Goal: Information Seeking & Learning: Learn about a topic

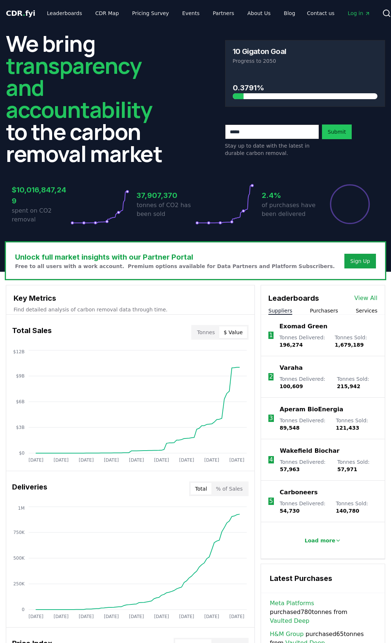
click at [240, 334] on button "$ Value" at bounding box center [233, 332] width 28 height 12
click at [205, 331] on button "Tonnes" at bounding box center [206, 332] width 26 height 12
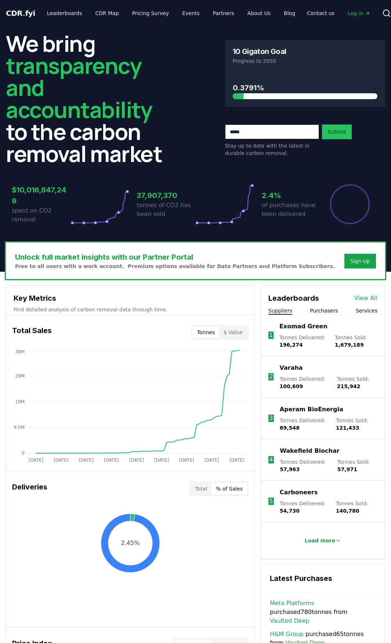
click at [233, 487] on button "% of Sales" at bounding box center [229, 489] width 36 height 12
click at [206, 490] on button "Total" at bounding box center [200, 489] width 21 height 12
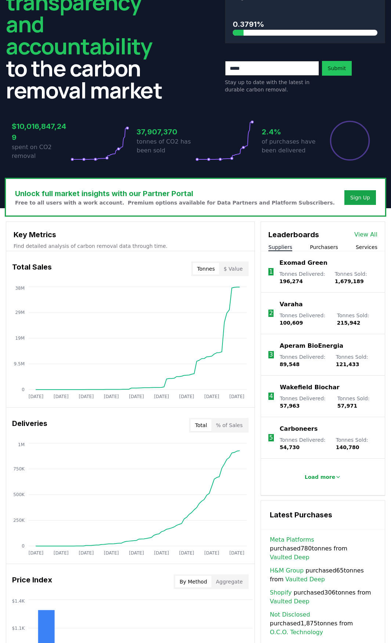
scroll to position [73, 0]
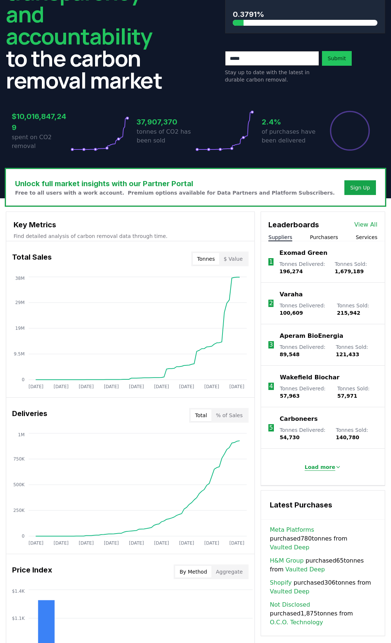
click at [318, 466] on p "Load more" at bounding box center [320, 466] width 31 height 7
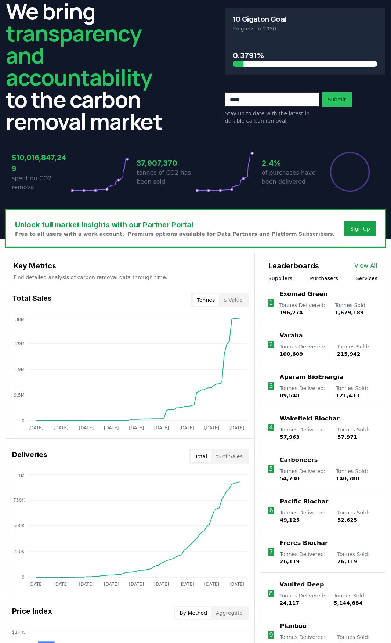
scroll to position [0, 0]
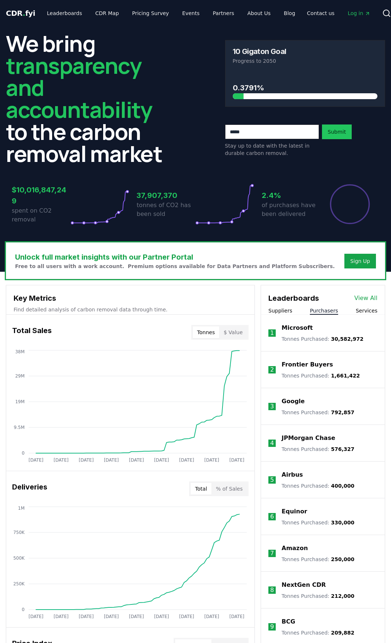
click at [326, 309] on button "Purchasers" at bounding box center [324, 310] width 28 height 7
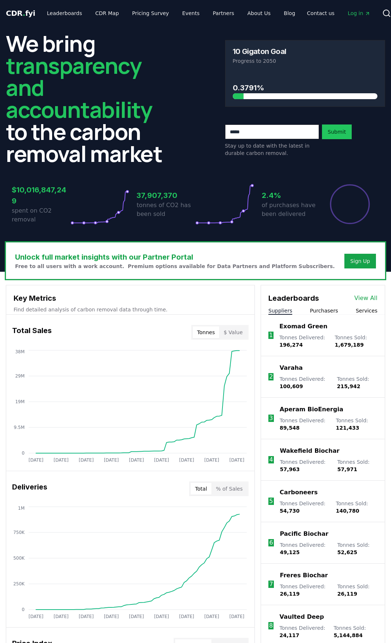
click at [277, 309] on button "Suppliers" at bounding box center [280, 310] width 24 height 7
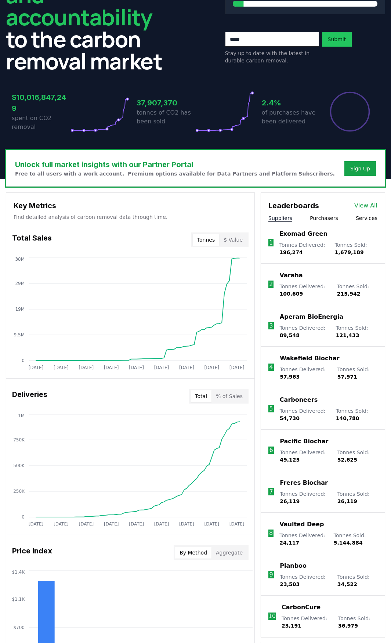
scroll to position [73, 0]
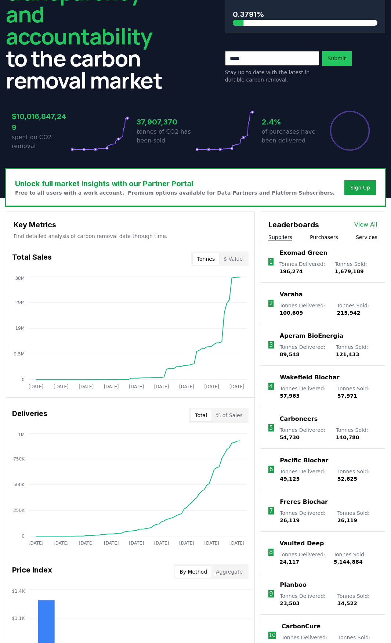
click at [285, 237] on button "Suppliers" at bounding box center [280, 236] width 24 height 7
click at [204, 259] on button "Tonnes" at bounding box center [206, 259] width 26 height 12
click at [239, 258] on button "$ Value" at bounding box center [233, 259] width 28 height 12
click at [216, 259] on button "Tonnes" at bounding box center [206, 259] width 26 height 12
click at [297, 296] on p "Varaha" at bounding box center [290, 294] width 23 height 9
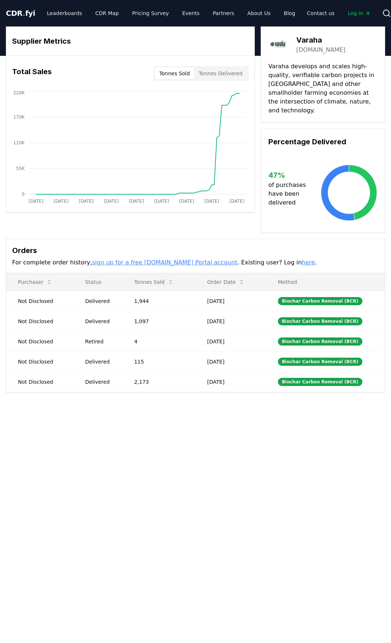
click at [314, 51] on link "varaha.earth" at bounding box center [320, 50] width 49 height 9
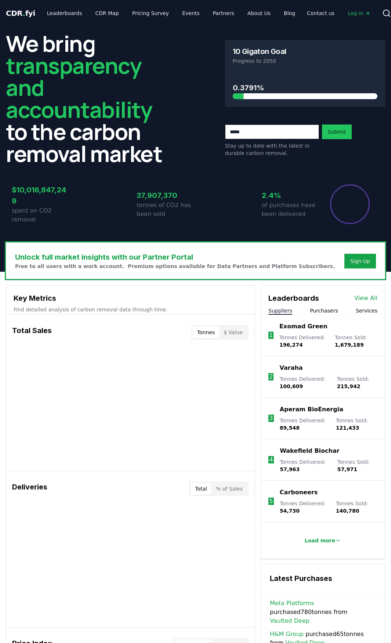
scroll to position [73, 0]
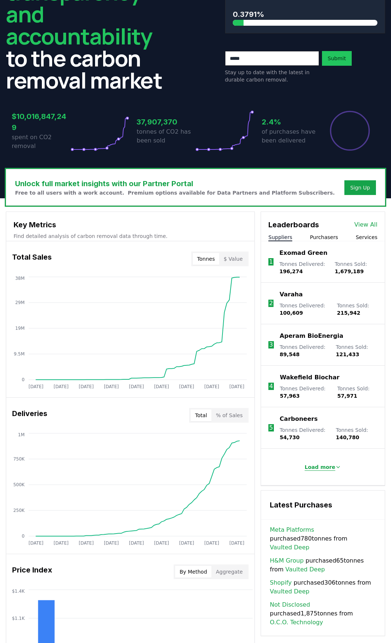
click at [335, 467] on icon at bounding box center [338, 467] width 6 height 6
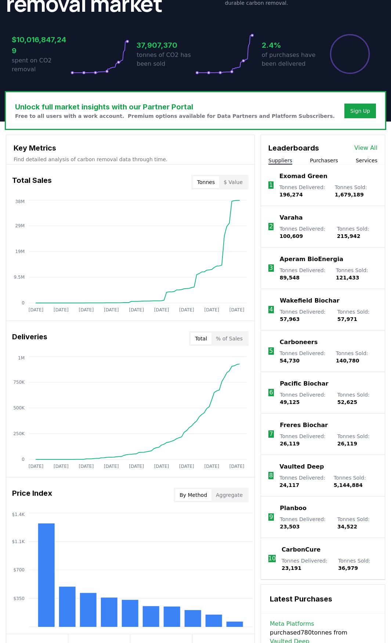
scroll to position [147, 0]
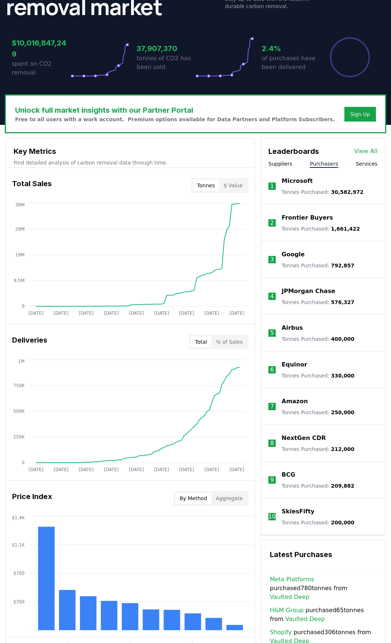
click at [329, 164] on button "Purchasers" at bounding box center [324, 163] width 28 height 7
click at [366, 160] on div "Leaderboards View All Suppliers Purchasers Services" at bounding box center [323, 152] width 124 height 29
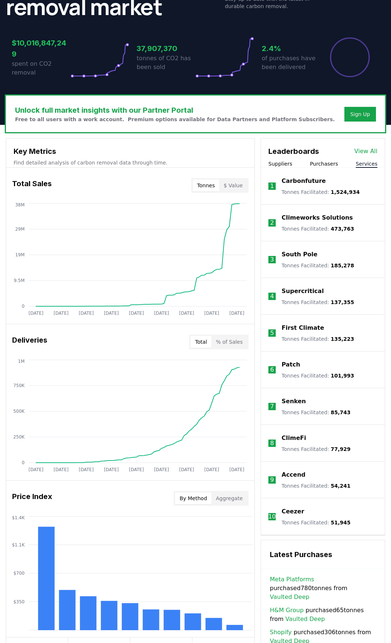
click at [366, 162] on button "Services" at bounding box center [367, 163] width 22 height 7
